Goal: Feedback & Contribution: Contribute content

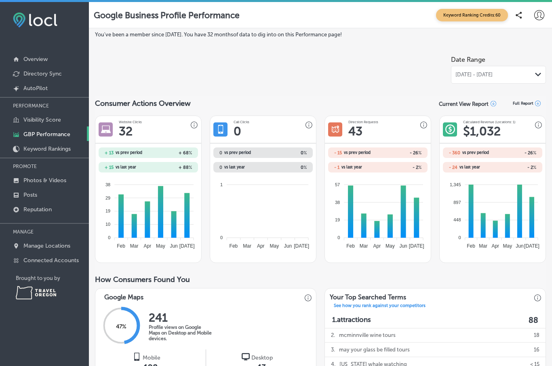
click at [535, 76] on icon "Path Created with Sketch." at bounding box center [538, 75] width 6 height 4
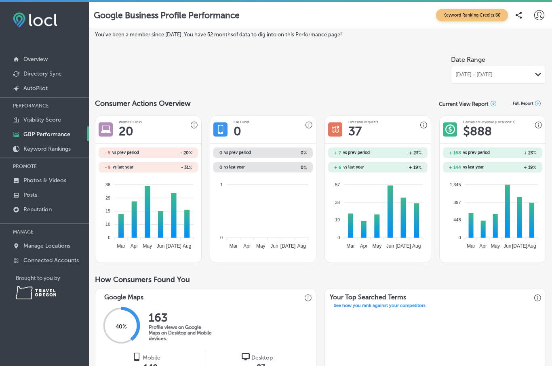
click at [57, 187] on link "Photos & Videos" at bounding box center [44, 179] width 89 height 15
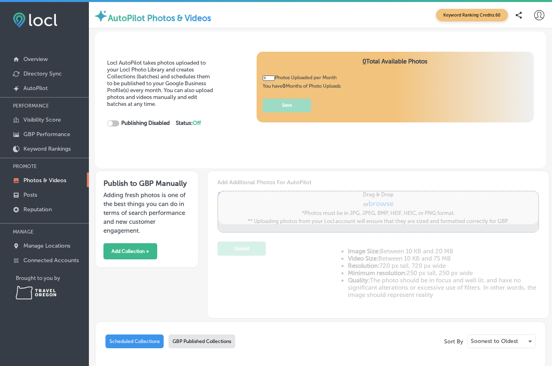
type input "5"
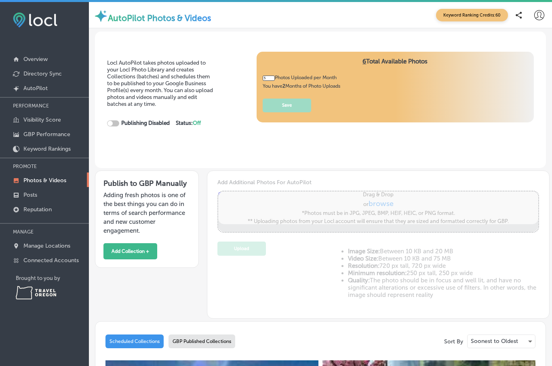
checkbox input "true"
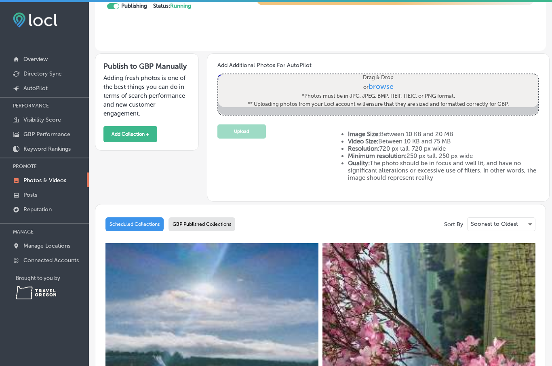
scroll to position [115, 0]
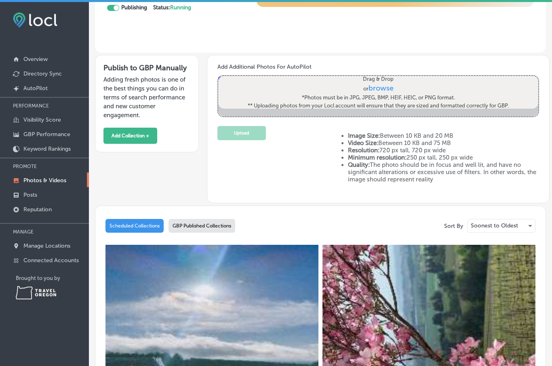
click at [227, 232] on div "GBP Published Collections" at bounding box center [201, 226] width 67 height 14
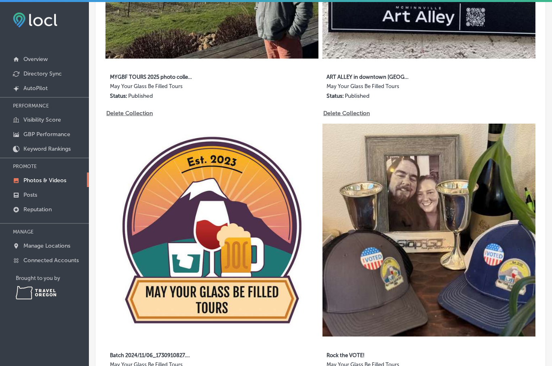
scroll to position [2170, 0]
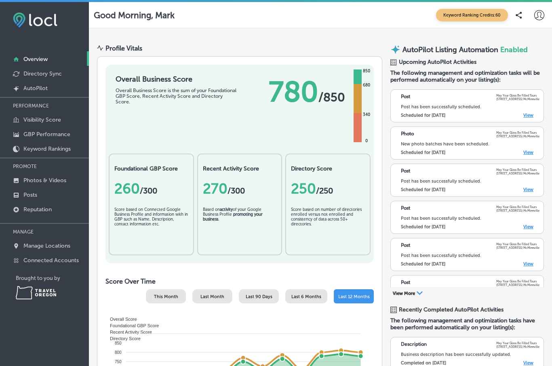
click at [425, 118] on label "Scheduled for [DATE]" at bounding box center [423, 115] width 44 height 5
click at [528, 115] on link "View" at bounding box center [528, 115] width 10 height 5
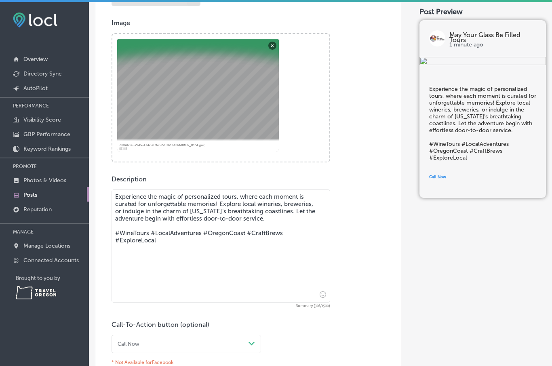
scroll to position [233, 0]
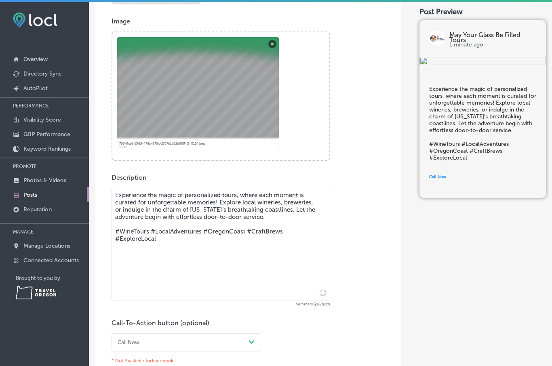
click at [229, 196] on textarea "Experience the magic of personalized tours, where each moment is curated for un…" at bounding box center [220, 244] width 218 height 113
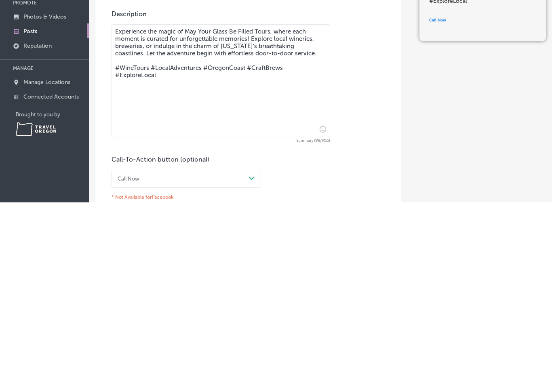
click at [180, 188] on textarea "Experience the magic of May Your Glass Be Filled Tours, where each moment is cu…" at bounding box center [220, 244] width 218 height 113
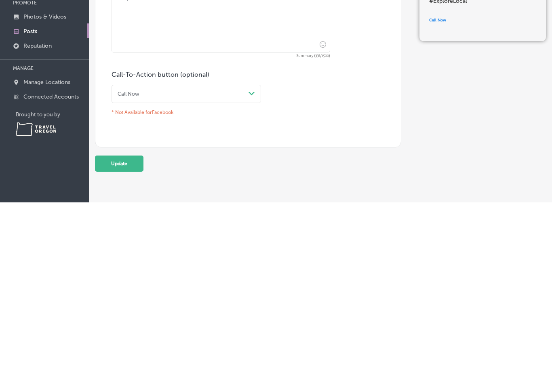
scroll to position [317, 0]
type textarea "Experience the magic of Wine Country with May Your Glass Be Filled Tours, where…"
click at [340, 137] on div "Post content Select location(s) This field is uneditable once its been posted t…" at bounding box center [248, 70] width 306 height 483
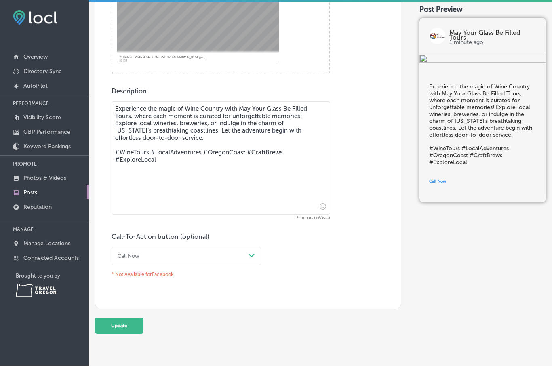
click at [125, 318] on button "Update" at bounding box center [119, 326] width 48 height 16
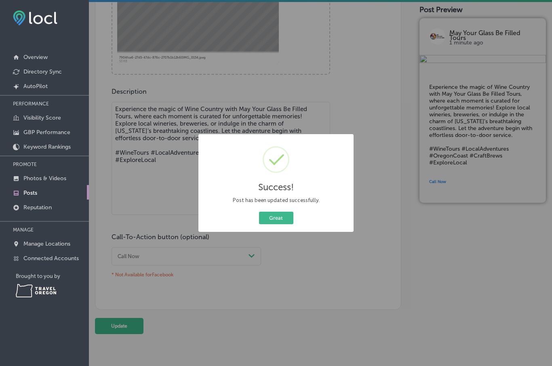
click at [284, 218] on button "Great" at bounding box center [276, 218] width 34 height 13
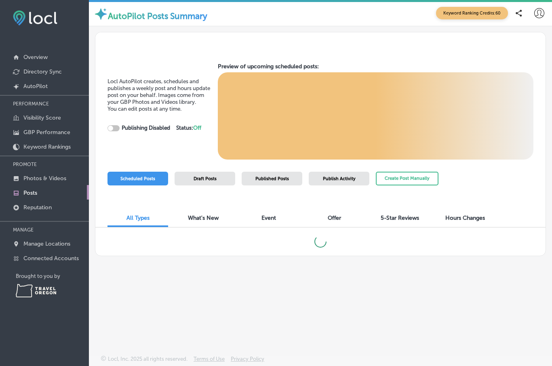
checkbox input "true"
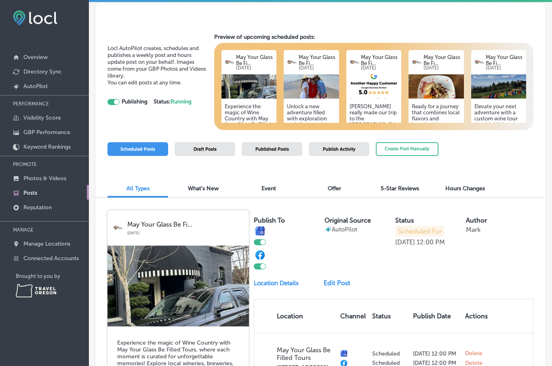
scroll to position [28, 0]
